Goal: Navigation & Orientation: Understand site structure

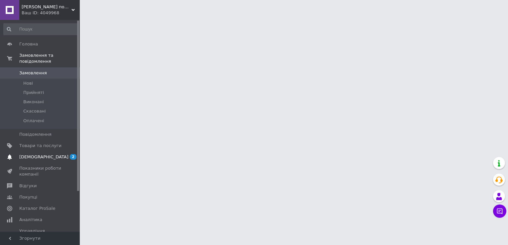
click at [40, 155] on link "[DEMOGRAPHIC_DATA] 2 0" at bounding box center [41, 157] width 82 height 11
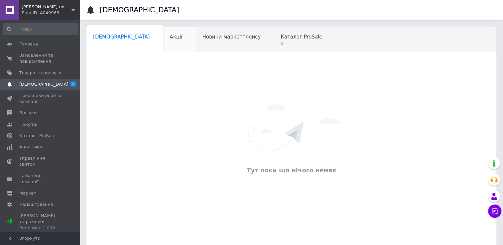
click at [170, 37] on span "Акції" at bounding box center [176, 37] width 13 height 6
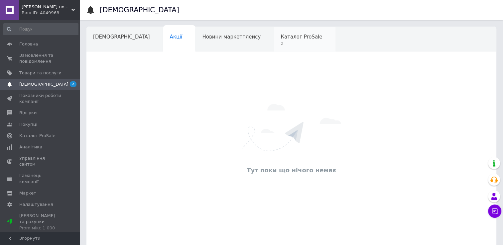
click at [281, 40] on span "Каталог ProSale" at bounding box center [302, 37] width 42 height 6
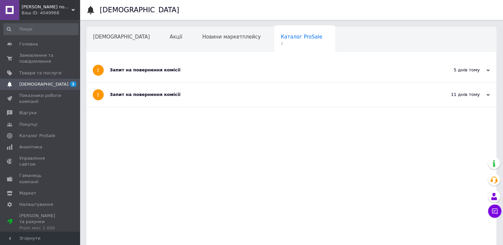
click at [145, 68] on div "Запит на повернення комісії" at bounding box center [266, 70] width 313 height 6
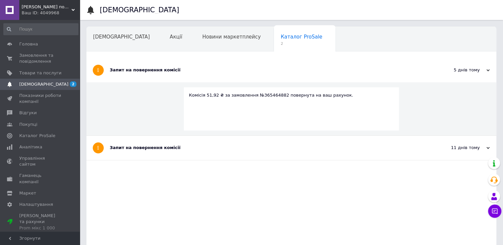
click at [142, 151] on div "Запит на повернення комісії" at bounding box center [266, 148] width 313 height 24
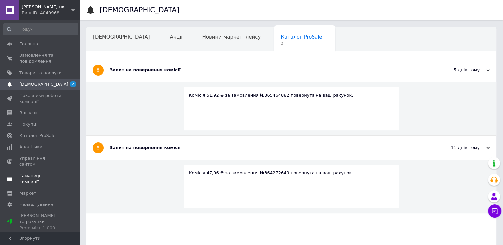
click at [36, 173] on span "Гаманець компанії" at bounding box center [40, 179] width 42 height 12
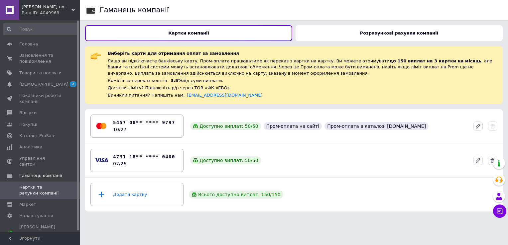
click at [387, 31] on b "Розрахункові рахунки компанії" at bounding box center [399, 33] width 78 height 5
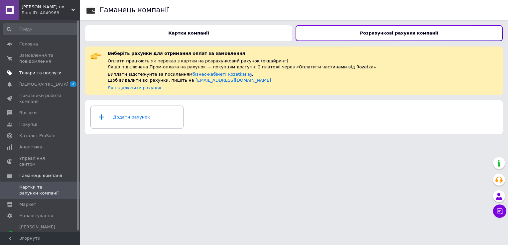
click at [33, 73] on span "Товари та послуги" at bounding box center [40, 73] width 42 height 6
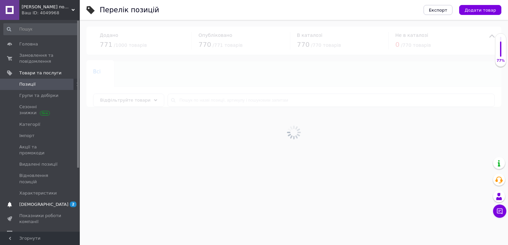
click at [49, 202] on span "[DEMOGRAPHIC_DATA]" at bounding box center [40, 205] width 42 height 6
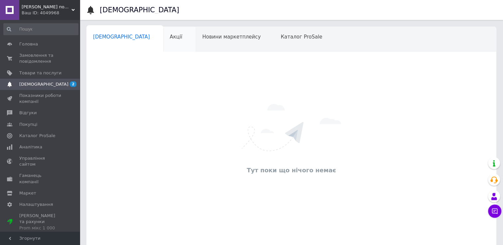
click at [163, 39] on div "Акції 0" at bounding box center [179, 39] width 33 height 25
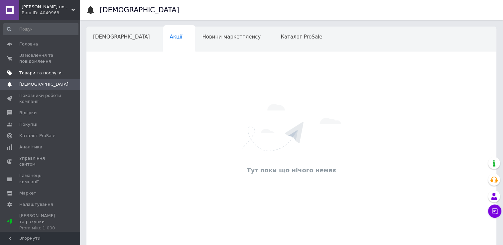
click at [49, 73] on span "Товари та послуги" at bounding box center [40, 73] width 42 height 6
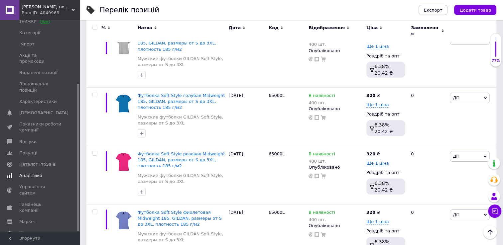
scroll to position [199, 0]
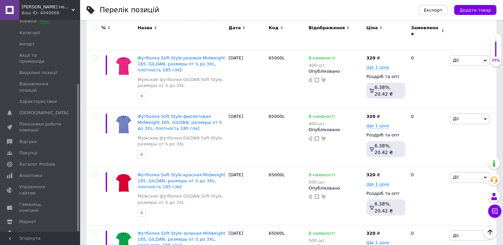
click at [43, 230] on span "Налаштування" at bounding box center [36, 233] width 34 height 6
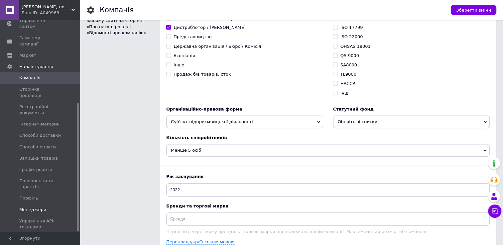
scroll to position [632, 0]
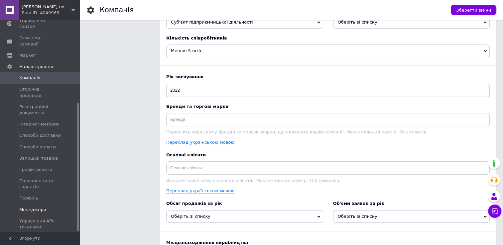
click at [37, 207] on span "Менеджери" at bounding box center [32, 210] width 27 height 6
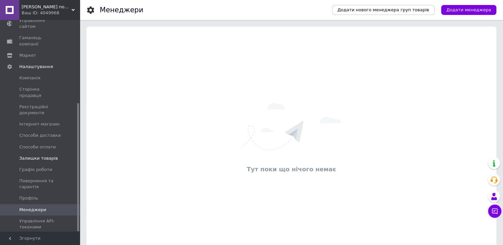
click at [48, 156] on span "Залишки товарів" at bounding box center [38, 159] width 39 height 6
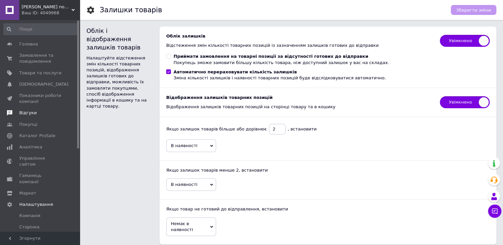
click at [27, 115] on span "Відгуки" at bounding box center [27, 113] width 17 height 6
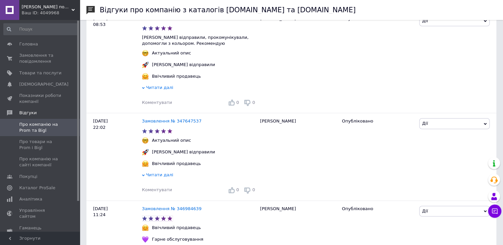
scroll to position [133, 0]
click at [32, 99] on span "Показники роботи компанії" at bounding box center [40, 99] width 42 height 12
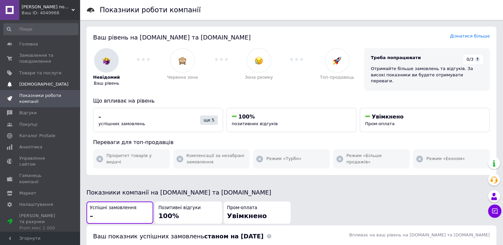
click at [34, 88] on link "[DEMOGRAPHIC_DATA] 0" at bounding box center [41, 84] width 82 height 11
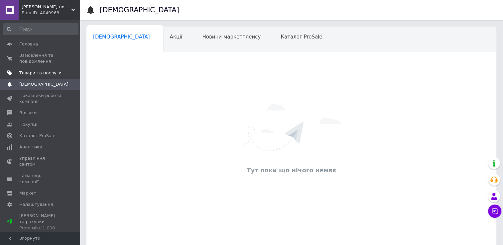
click at [35, 74] on span "Товари та послуги" at bounding box center [40, 73] width 42 height 6
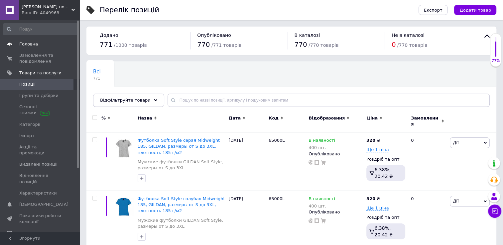
click at [27, 44] on span "Головна" at bounding box center [28, 44] width 19 height 6
